Goal: Find specific page/section: Find specific page/section

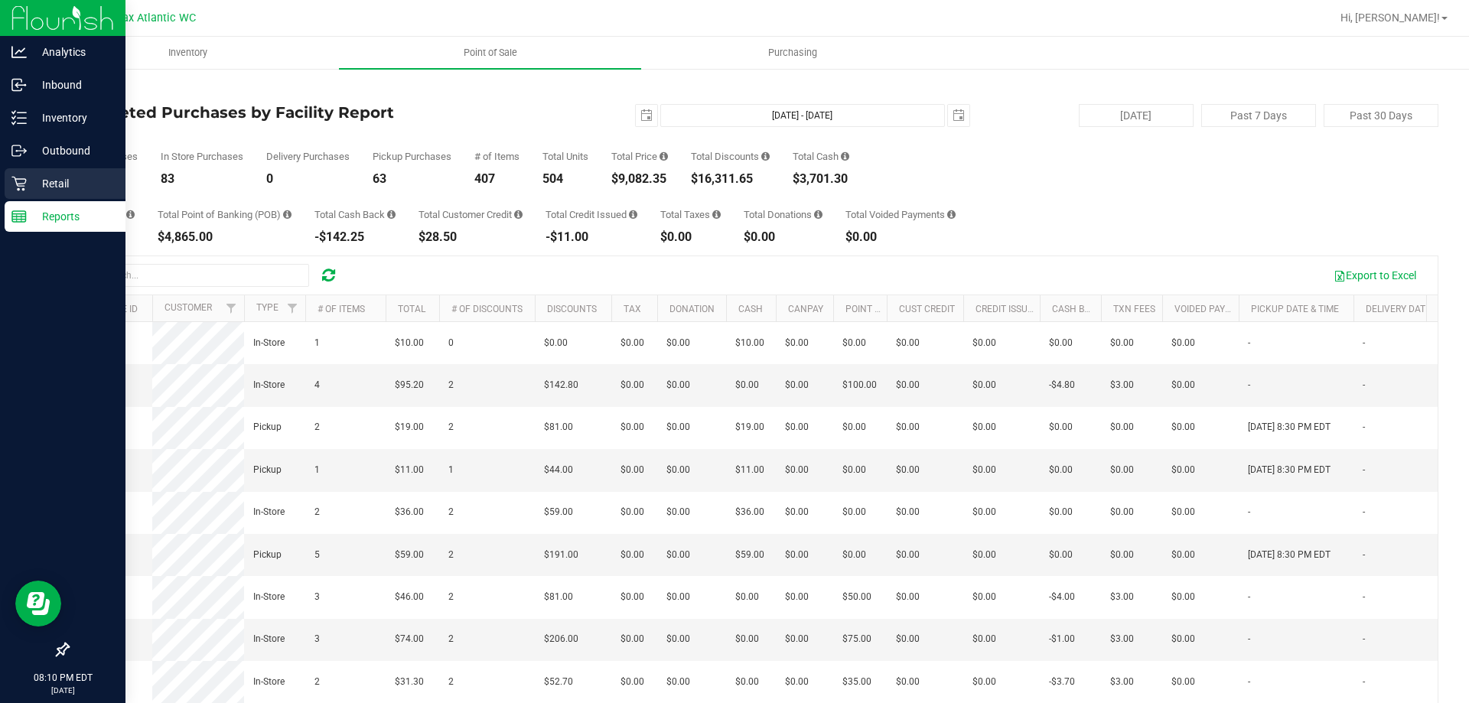
click at [68, 184] on p "Retail" at bounding box center [73, 183] width 92 height 18
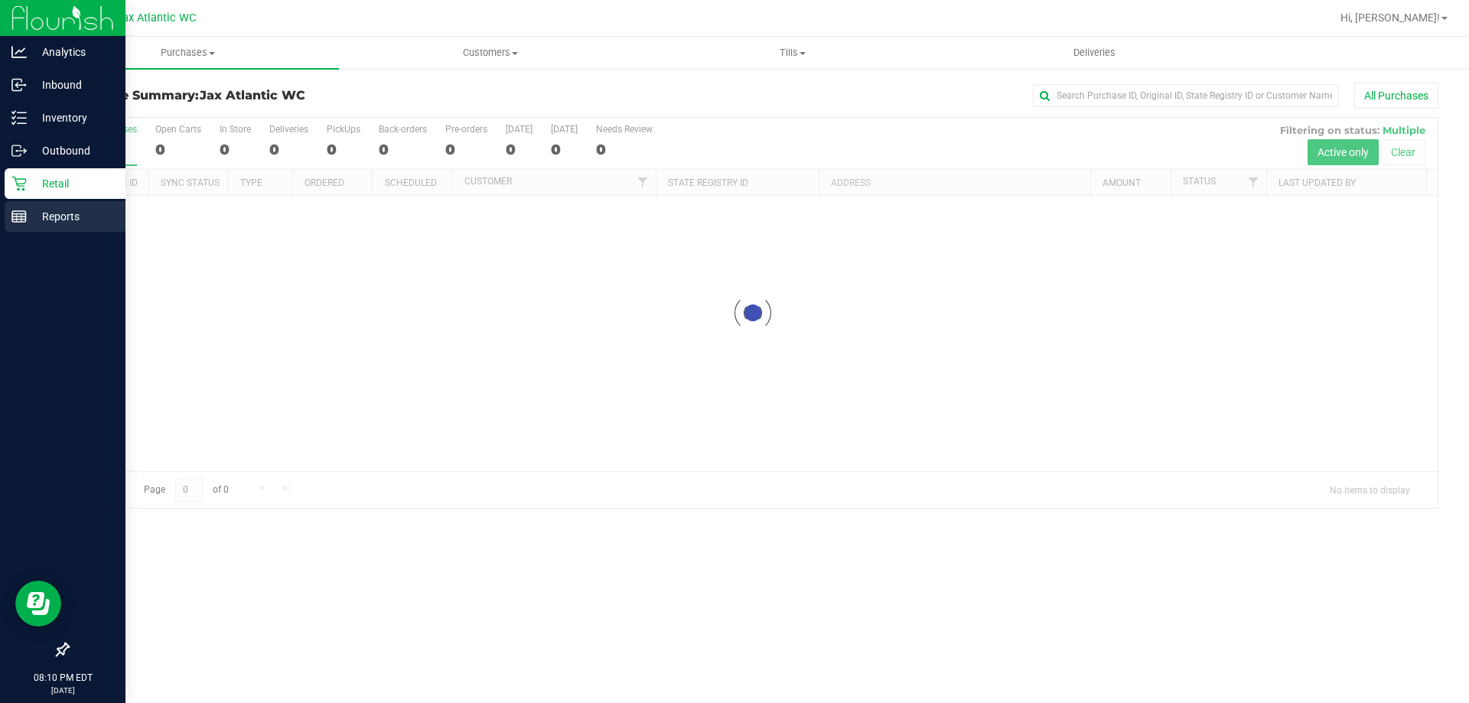
click at [43, 218] on p "Reports" at bounding box center [73, 216] width 92 height 18
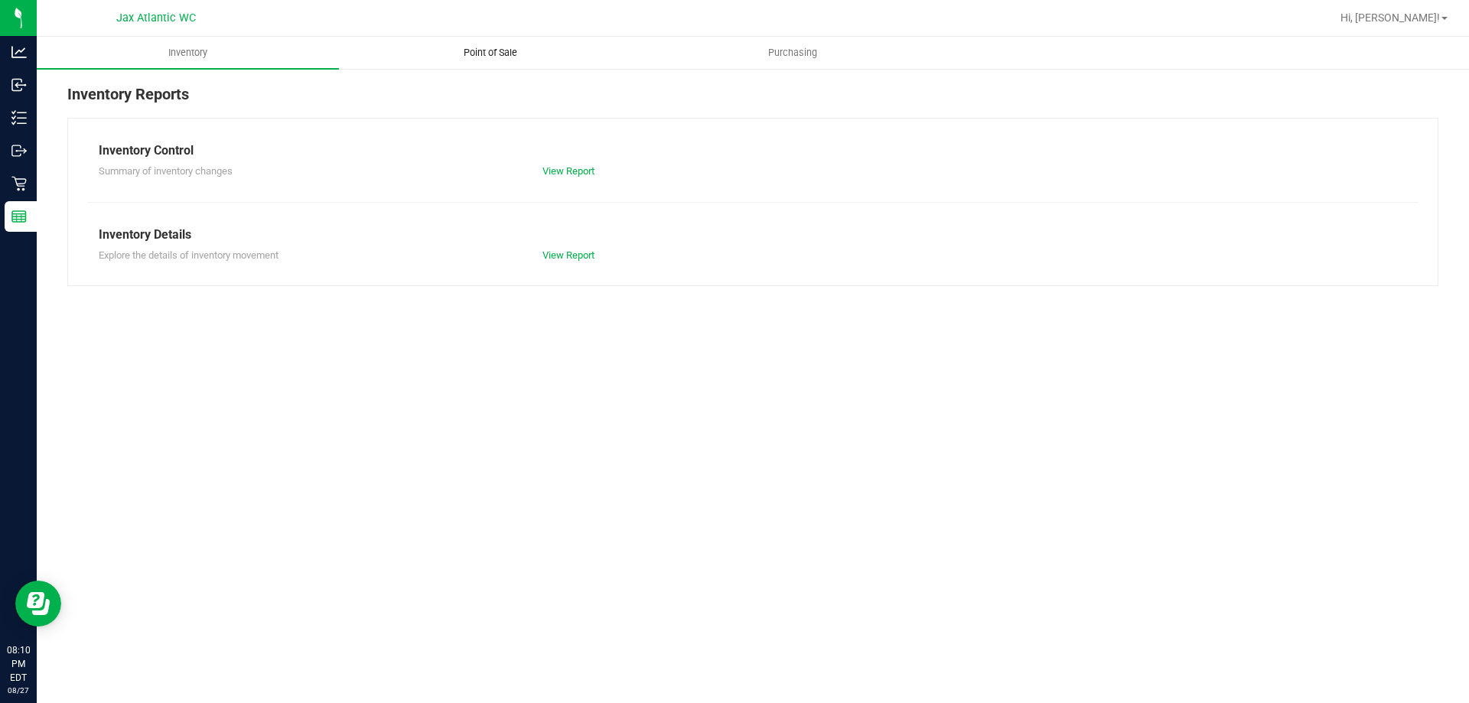
click at [494, 60] on uib-tab-heading "Point of Sale" at bounding box center [490, 52] width 301 height 31
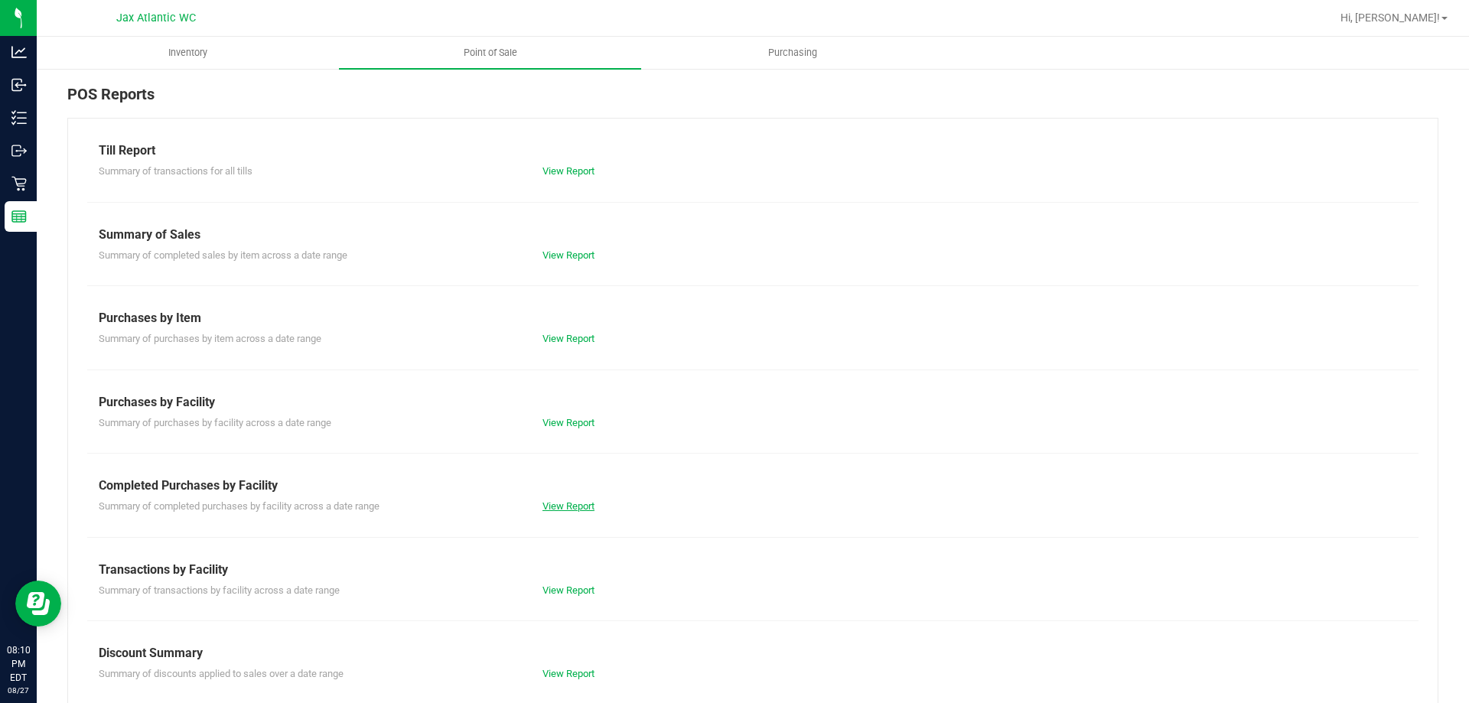
click at [544, 507] on link "View Report" at bounding box center [569, 505] width 52 height 11
